Goal: Navigation & Orientation: Find specific page/section

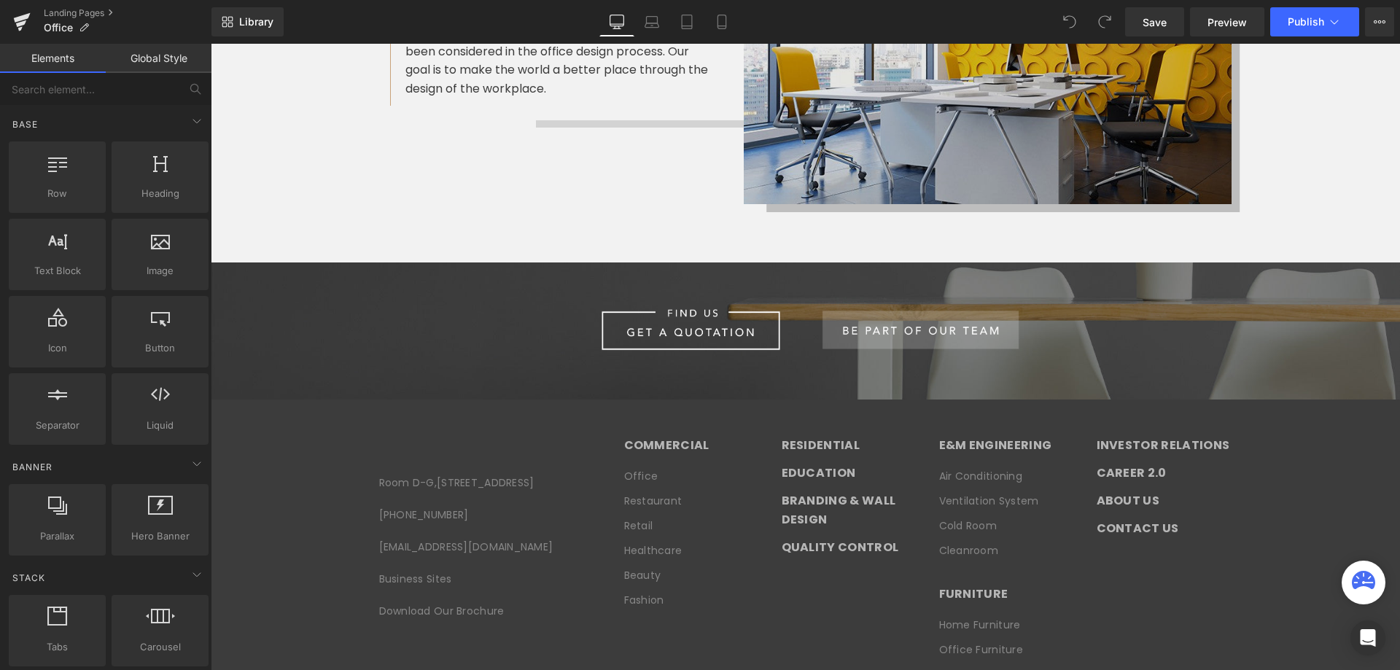
scroll to position [4498, 0]
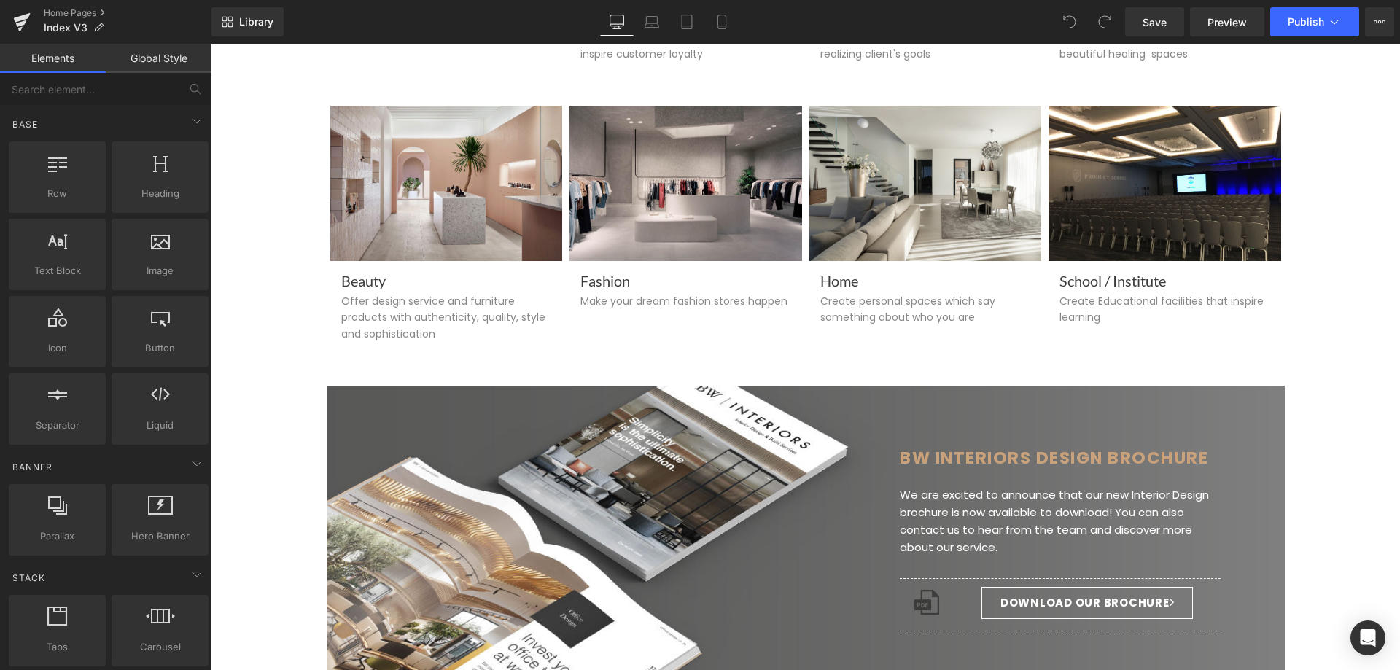
scroll to position [7538, 0]
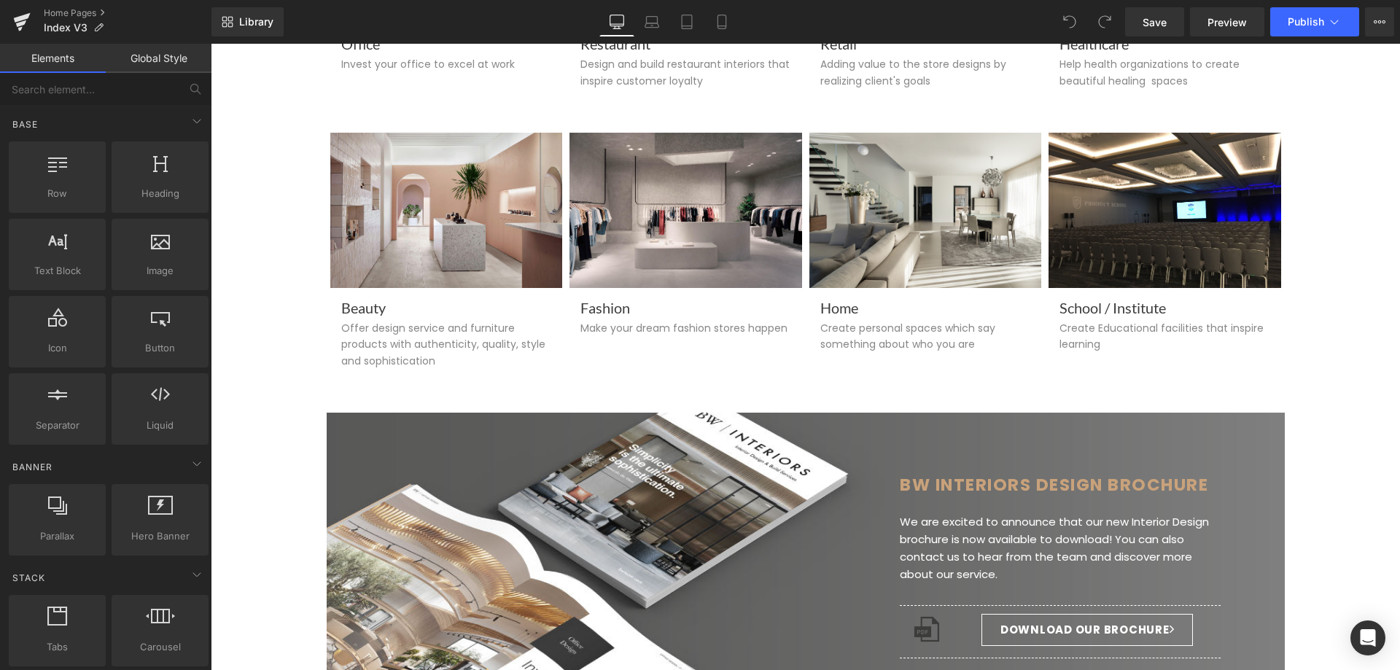
click at [654, 351] on div "Fashion Make your dream fashion stores happen" at bounding box center [685, 242] width 233 height 218
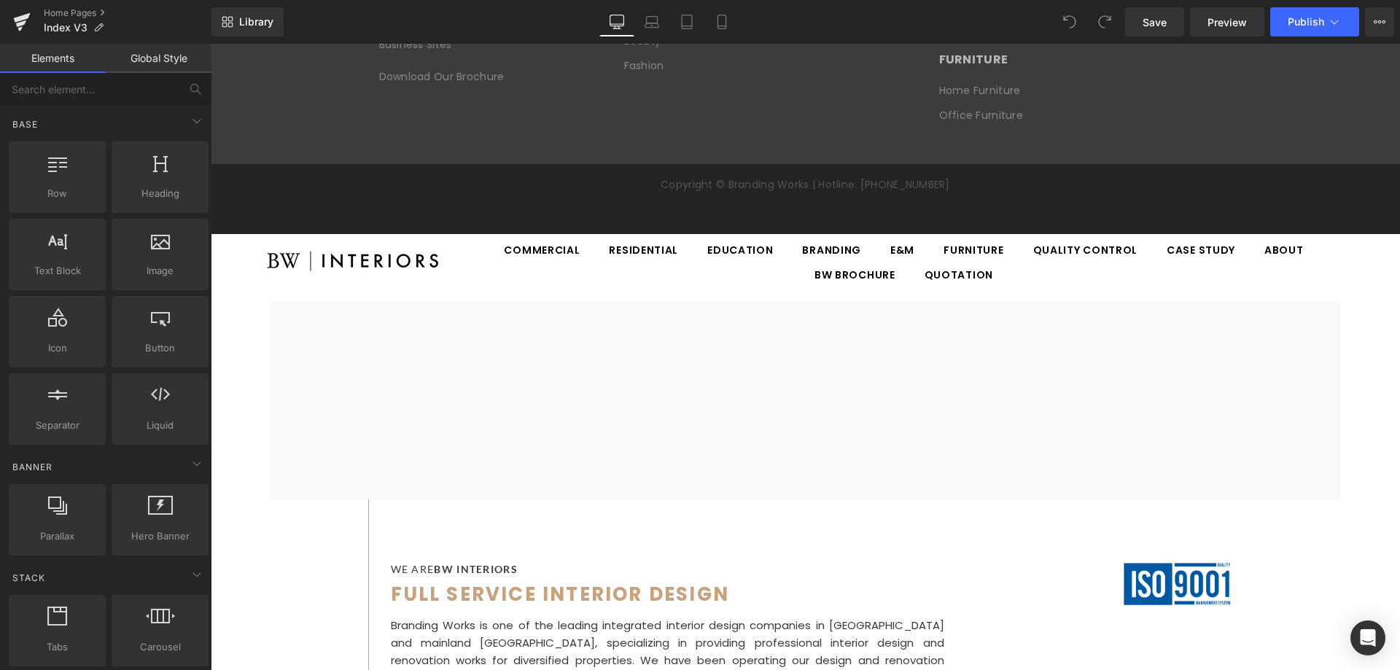
click at [211, 44] on div at bounding box center [211, 44] width 0 height 0
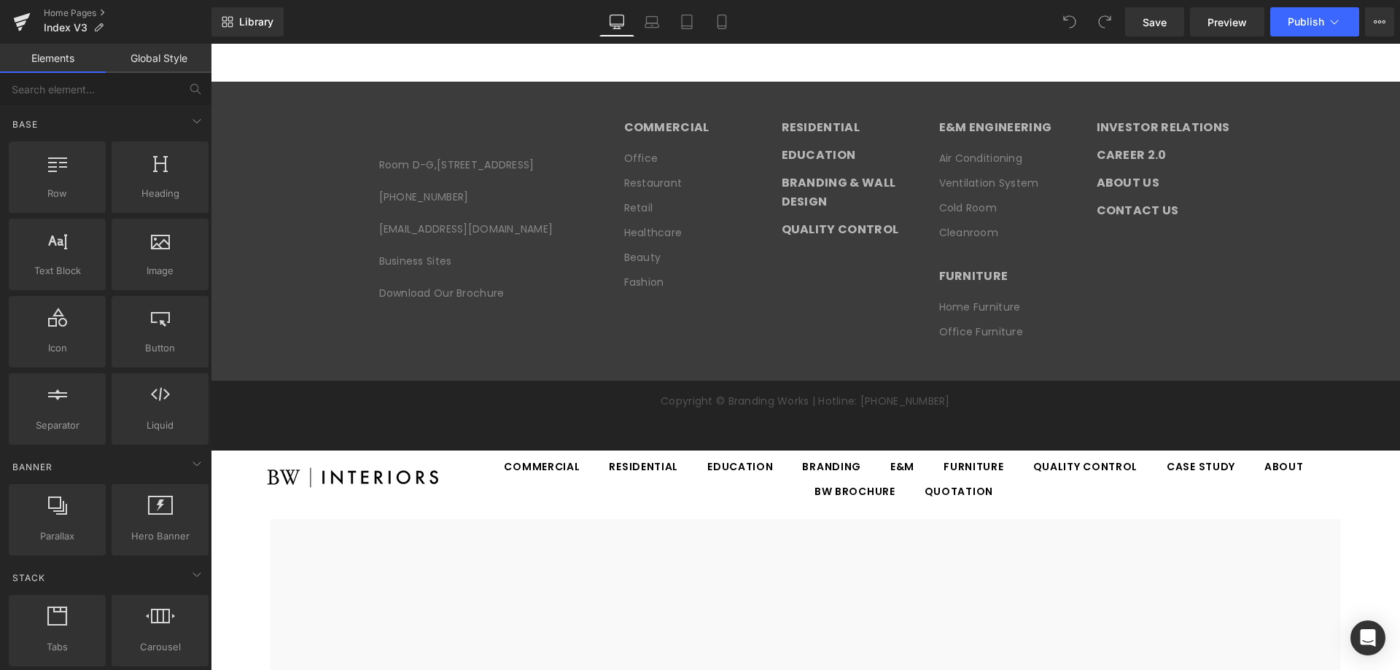
scroll to position [5716, 0]
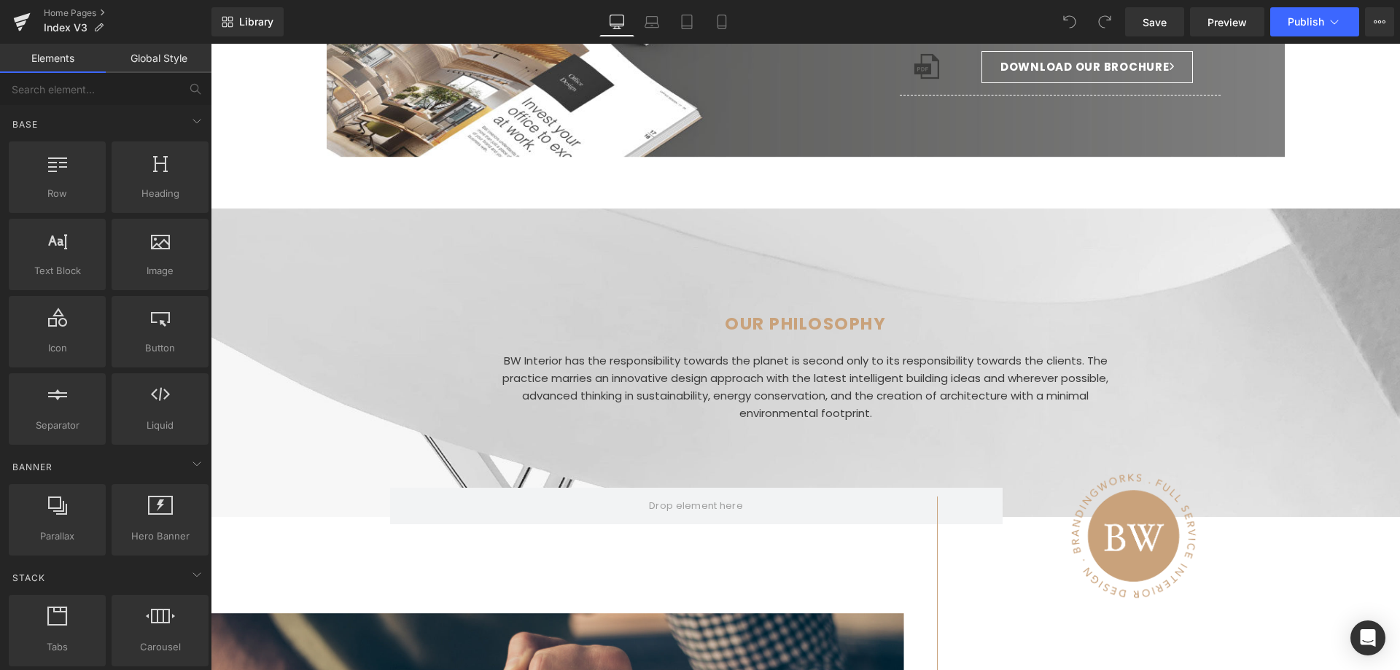
scroll to position [2363, 0]
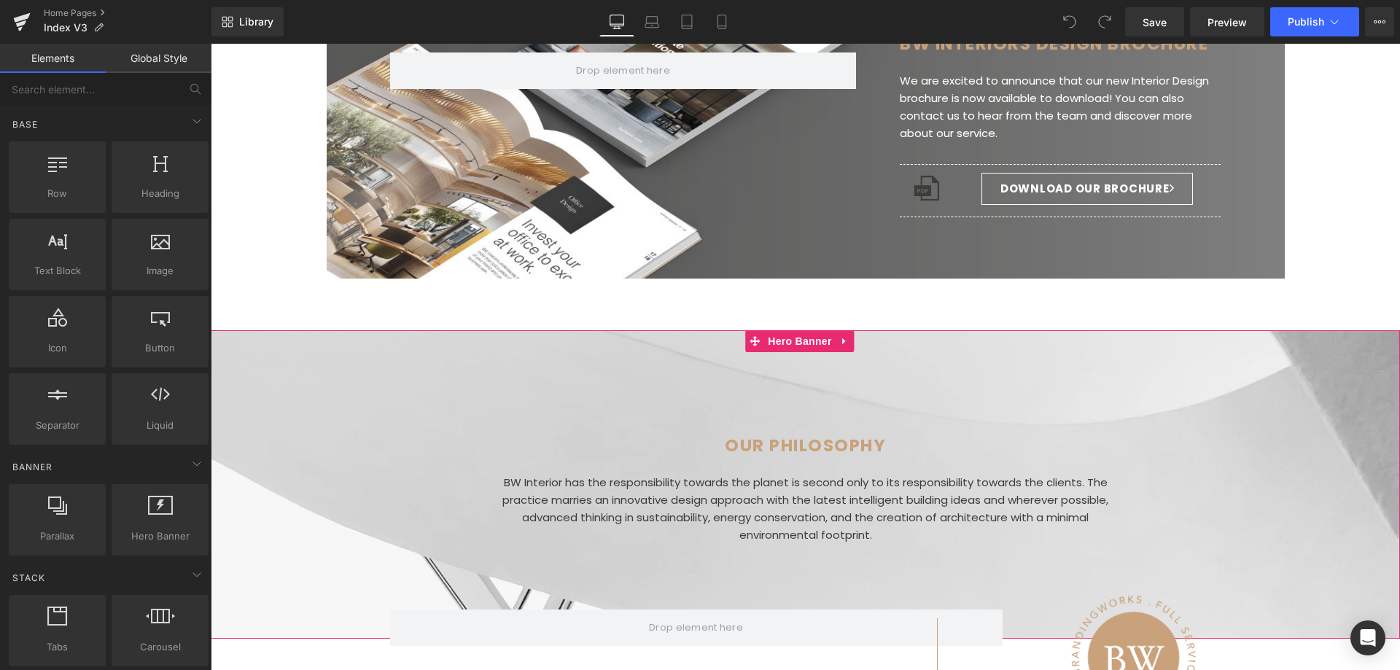
click at [766, 449] on li "Heading" at bounding box center [789, 445] width 55 height 17
click at [581, 373] on div at bounding box center [805, 484] width 1189 height 308
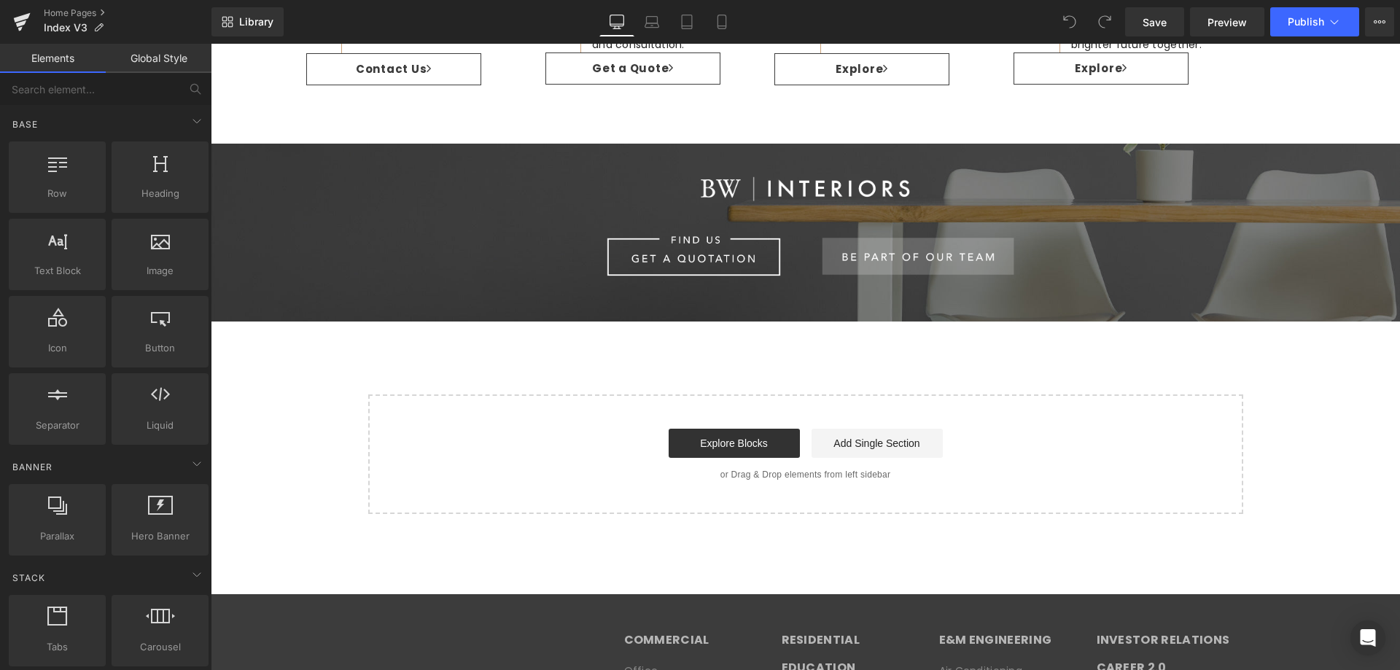
click at [552, 405] on div "Start building your page Explore Blocks Add Single Section or Drag & Drop eleme…" at bounding box center [806, 454] width 872 height 117
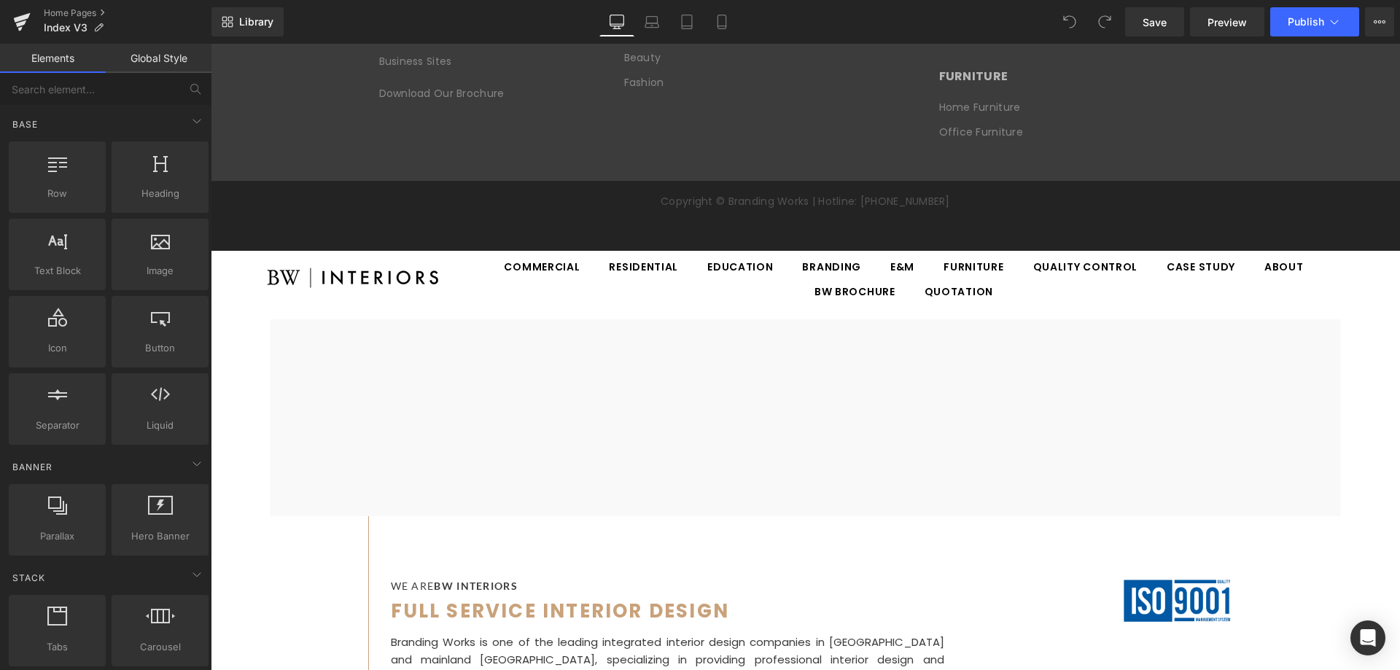
scroll to position [6008, 0]
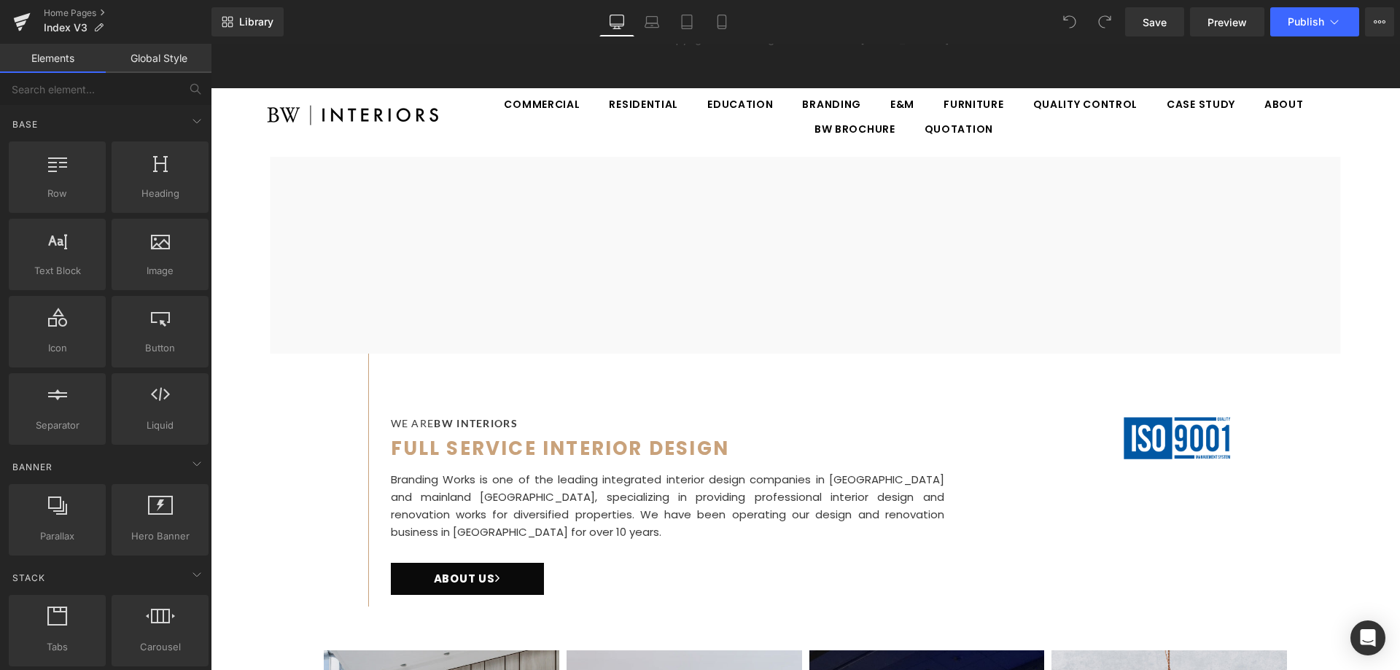
click at [211, 44] on div at bounding box center [211, 44] width 0 height 0
click at [554, 437] on div "WE ARE BW INTERIORS FULL SERVICE INTERIOR DESIGN Branding Works is one of the l…" at bounding box center [805, 480] width 875 height 253
click at [211, 44] on div at bounding box center [211, 44] width 0 height 0
